Goal: Find specific page/section: Find specific page/section

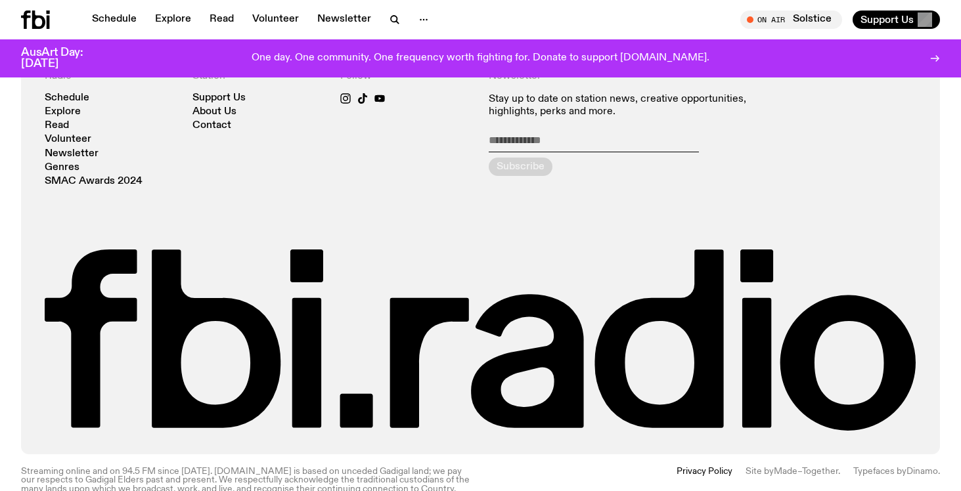
scroll to position [2818, 0]
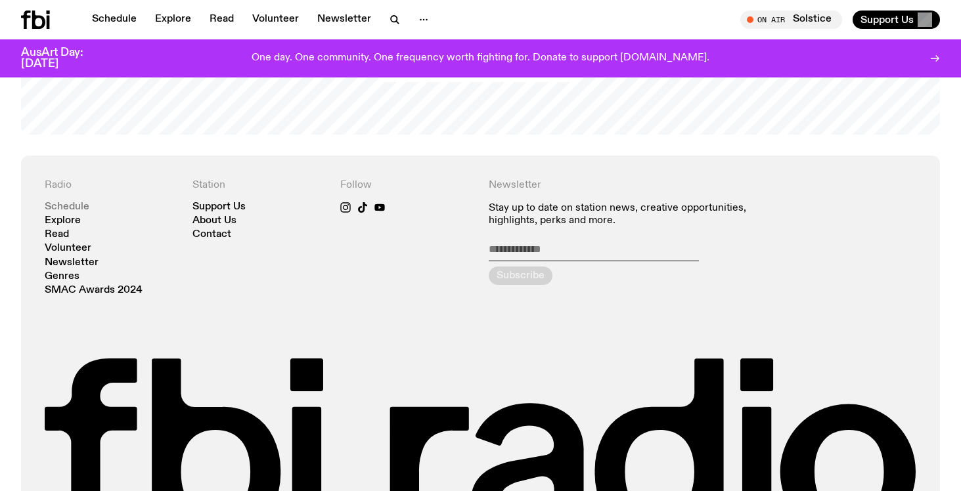
click at [76, 202] on link "Schedule" at bounding box center [67, 207] width 45 height 10
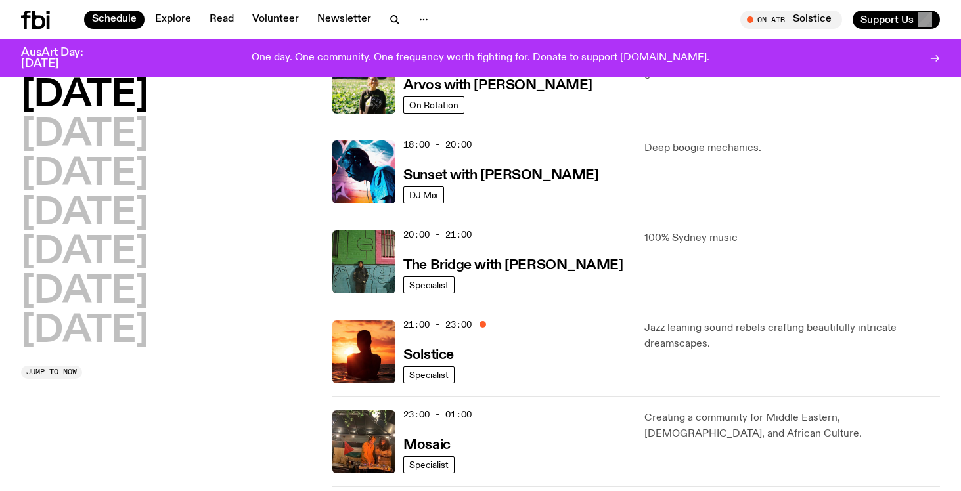
scroll to position [470, 0]
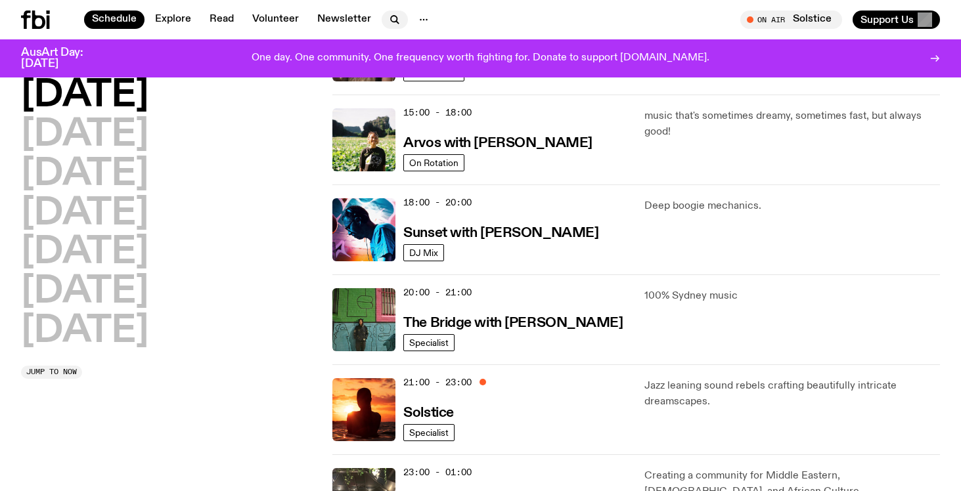
click at [391, 16] on icon "button" at bounding box center [394, 19] width 6 height 6
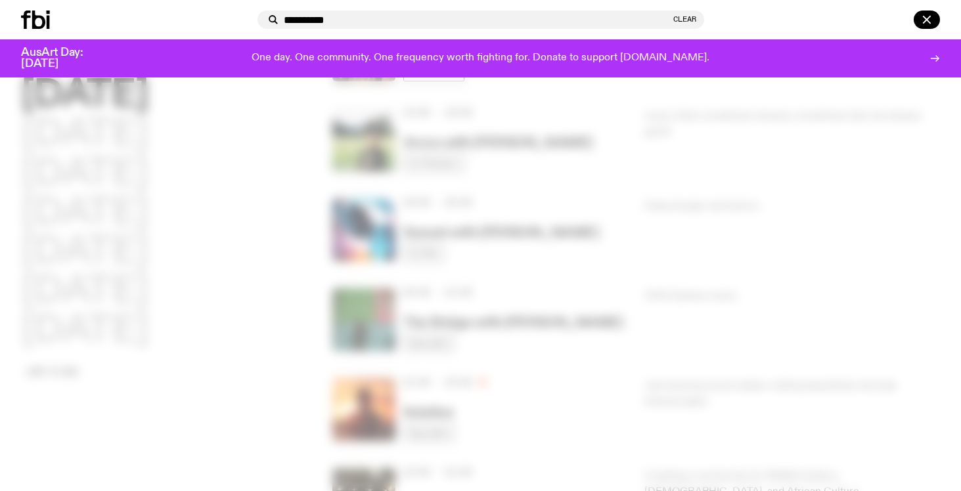
type input "**********"
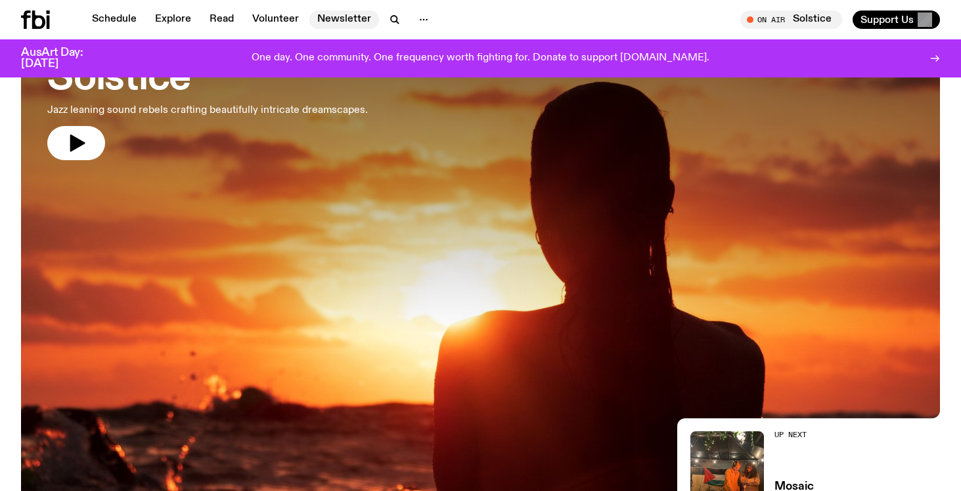
scroll to position [108, 0]
